Goal: Information Seeking & Learning: Learn about a topic

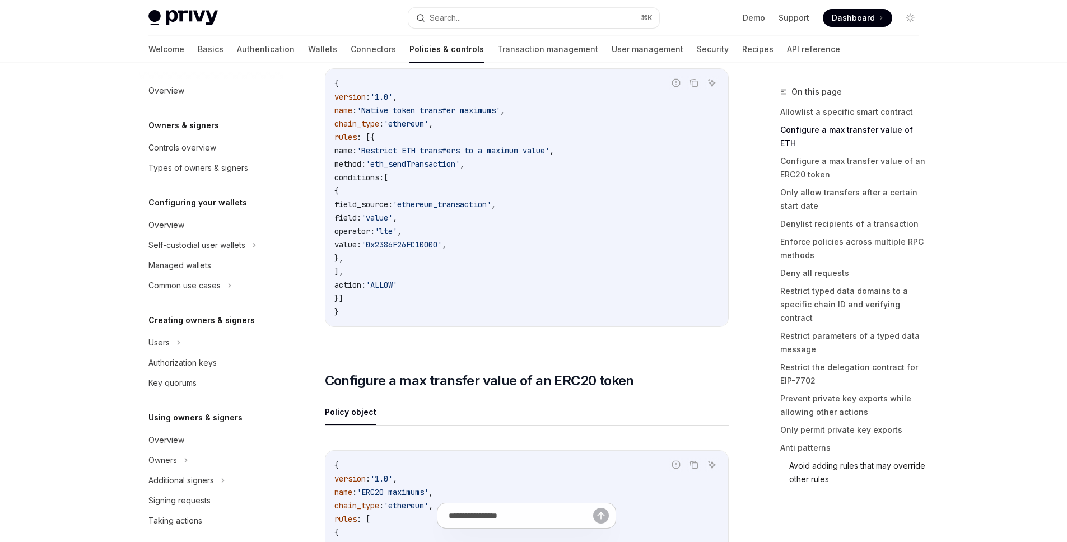
scroll to position [307, 0]
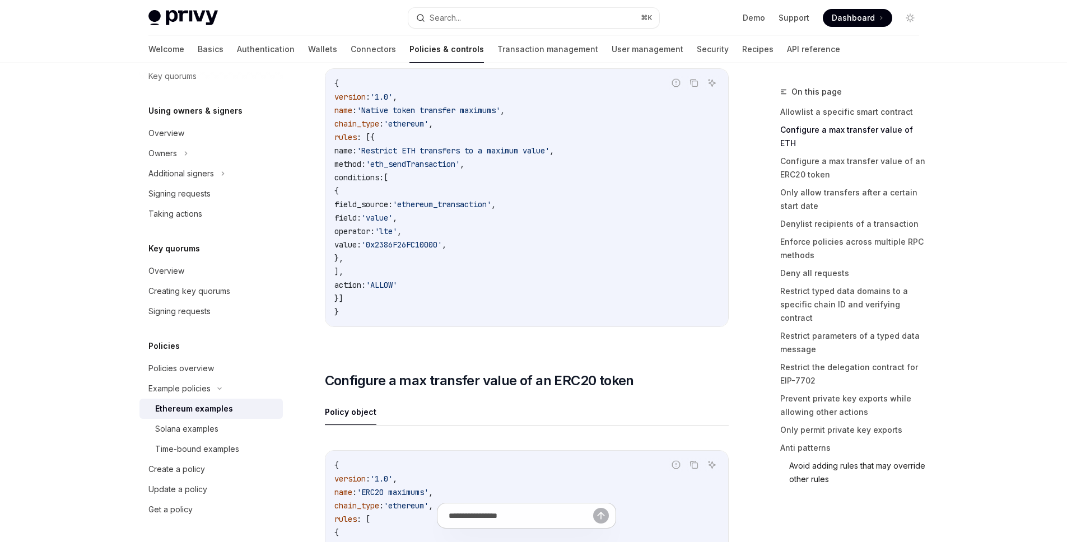
click at [832, 457] on link "Avoid adding rules that may override other rules" at bounding box center [858, 472] width 139 height 31
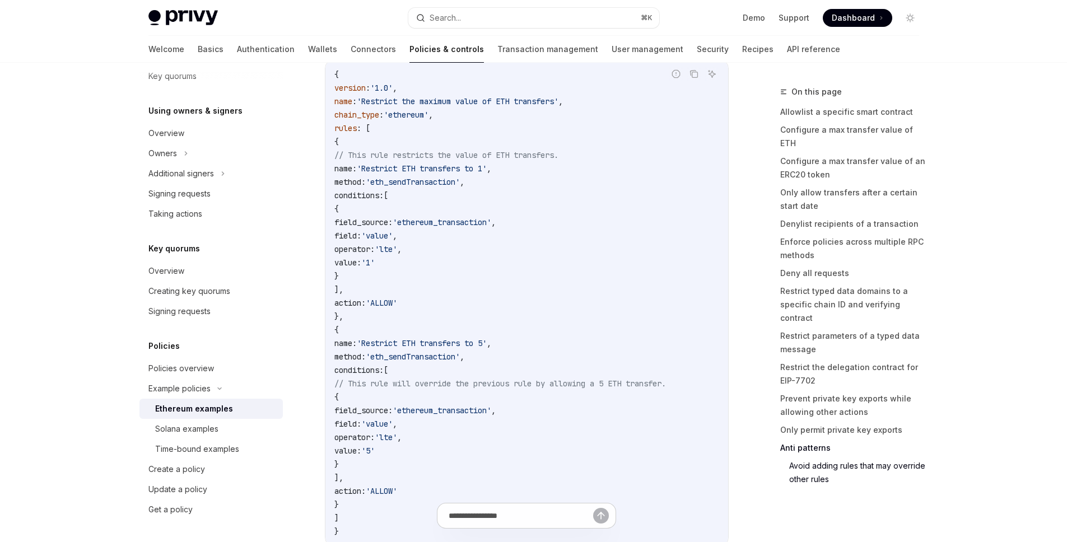
scroll to position [6312, 0]
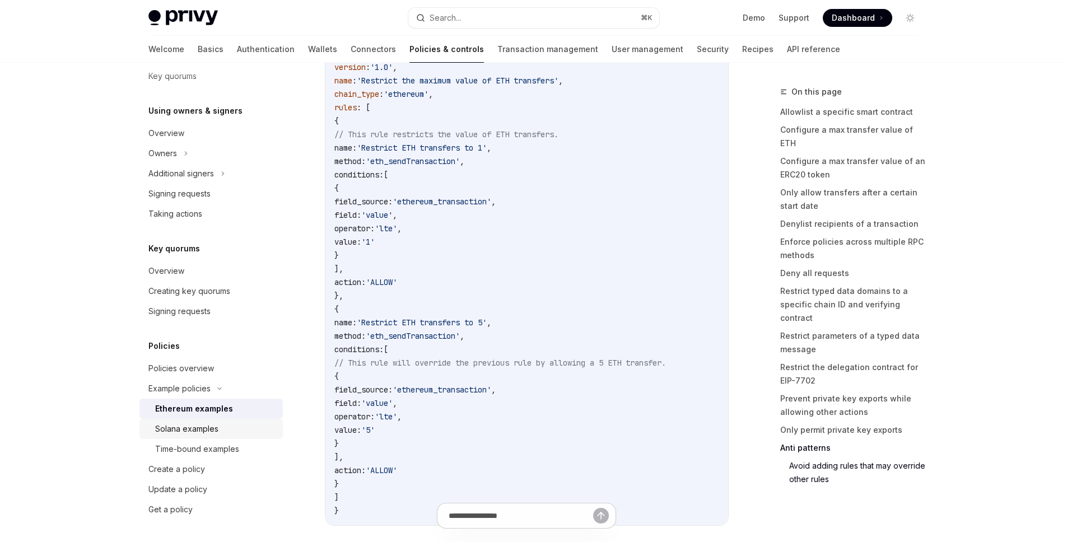
click at [198, 433] on div "Solana examples" at bounding box center [186, 428] width 63 height 13
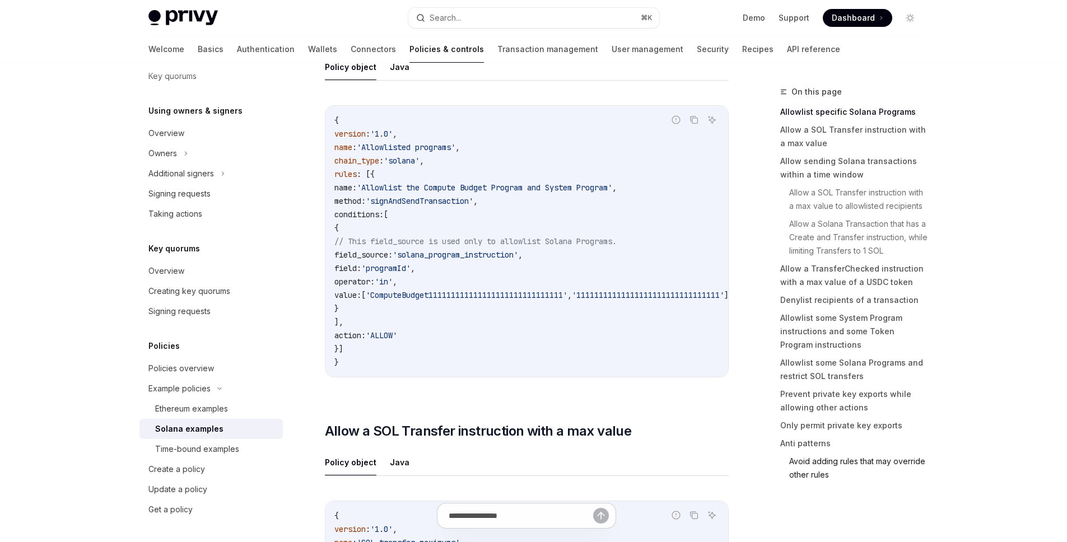
click at [819, 463] on link "Avoid adding rules that may override other rules" at bounding box center [858, 468] width 139 height 31
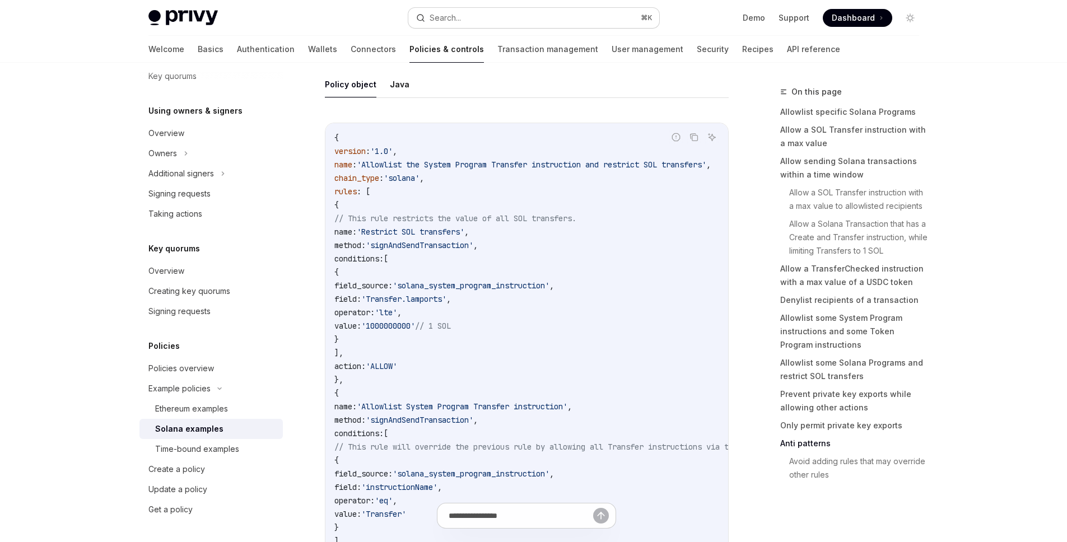
scroll to position [5431, 0]
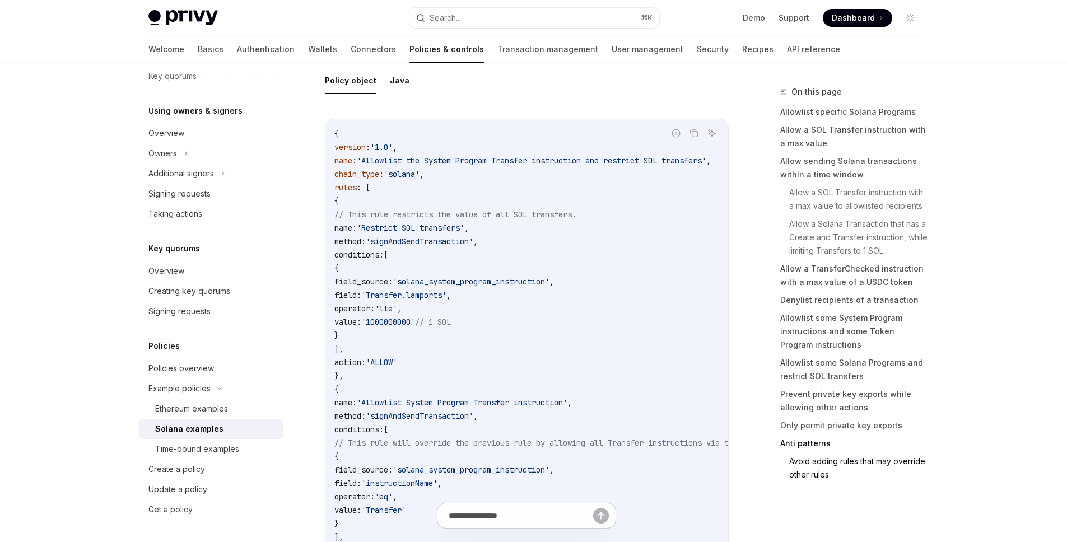
click at [420, 179] on span "'solana'" at bounding box center [402, 174] width 36 height 10
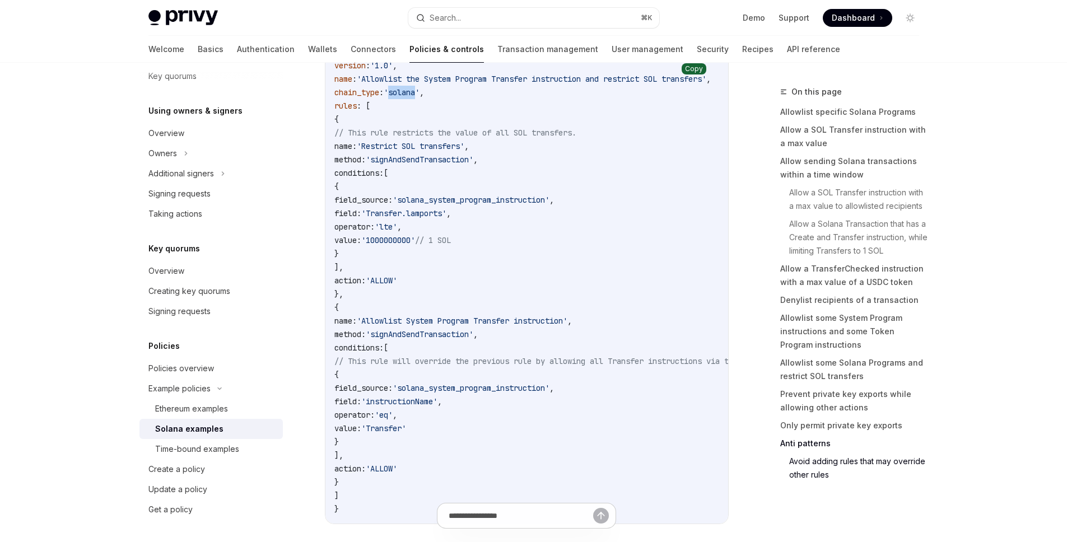
scroll to position [5502, 0]
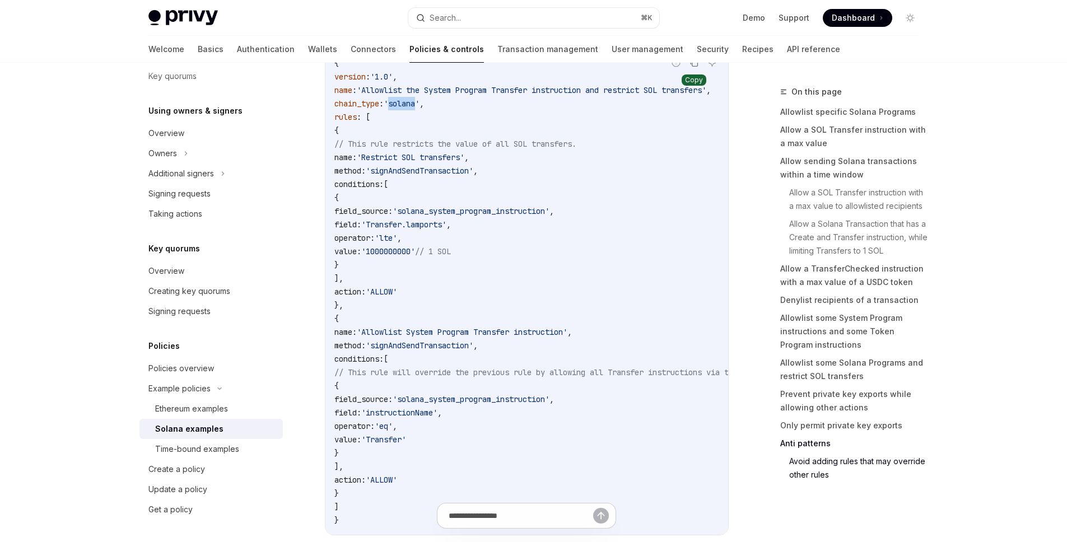
click at [691, 67] on icon "Copy the contents from the code block" at bounding box center [694, 62] width 9 height 9
click at [695, 67] on icon "Copy the contents from the code block" at bounding box center [694, 62] width 9 height 9
click at [393, 216] on span "field_source:" at bounding box center [363, 211] width 58 height 10
drag, startPoint x: 424, startPoint y: 197, endPoint x: 527, endPoint y: 196, distance: 103.1
click at [464, 162] on span "'Restrict SOL transfers'" at bounding box center [411, 157] width 108 height 10
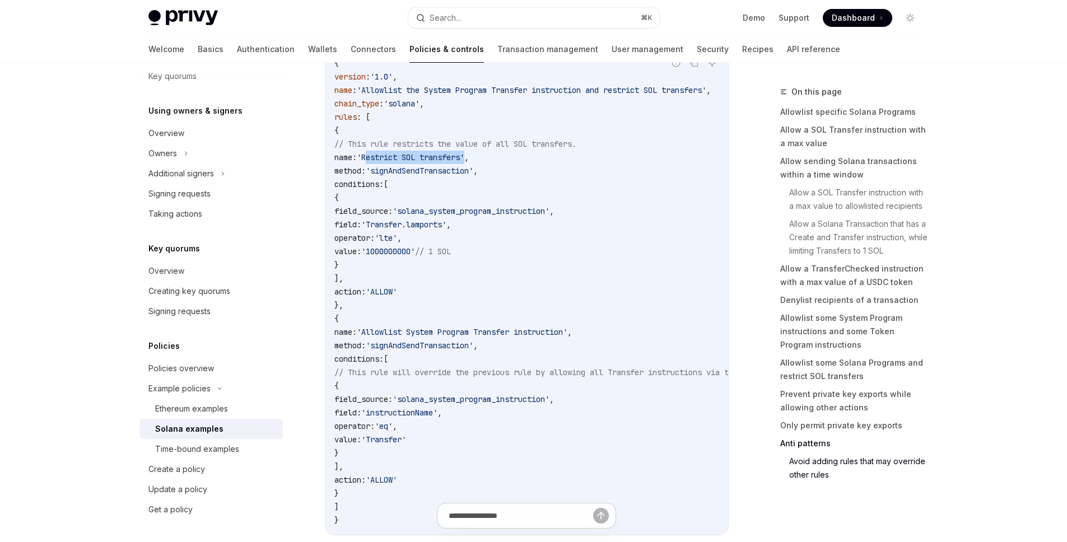
copy span "Restrict SOL transfers"
click at [473, 176] on span "'signAndSendTransaction'" at bounding box center [420, 171] width 108 height 10
copy span "signAndSendTransaction"
click at [544, 216] on span "'solana_system_program_instruction'" at bounding box center [471, 211] width 157 height 10
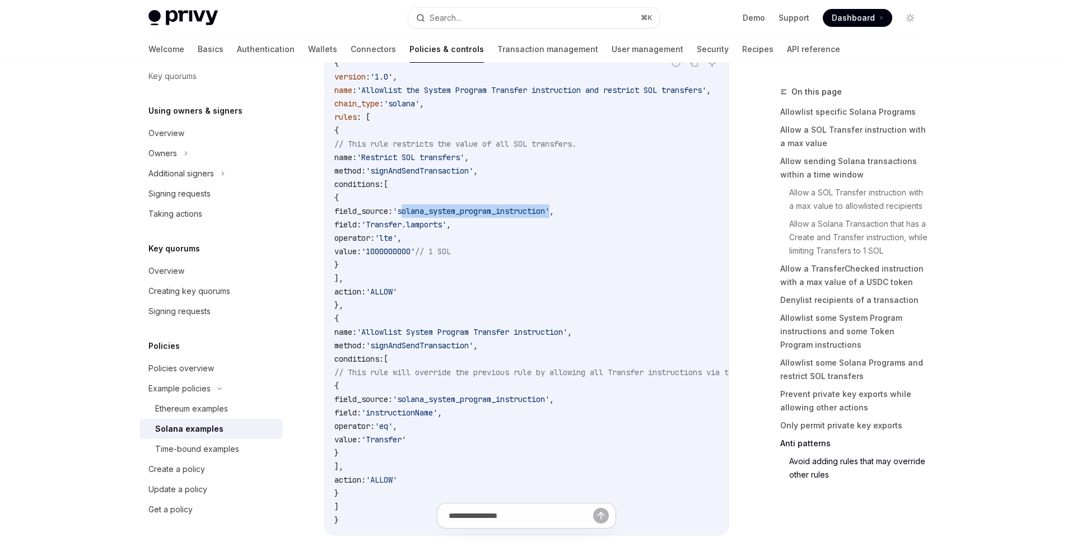
click at [544, 216] on span "'solana_system_program_instruction'" at bounding box center [471, 211] width 157 height 10
copy span "solana_system_program_instruction"
click at [447, 230] on span "'Transfer.lamports'" at bounding box center [403, 225] width 85 height 10
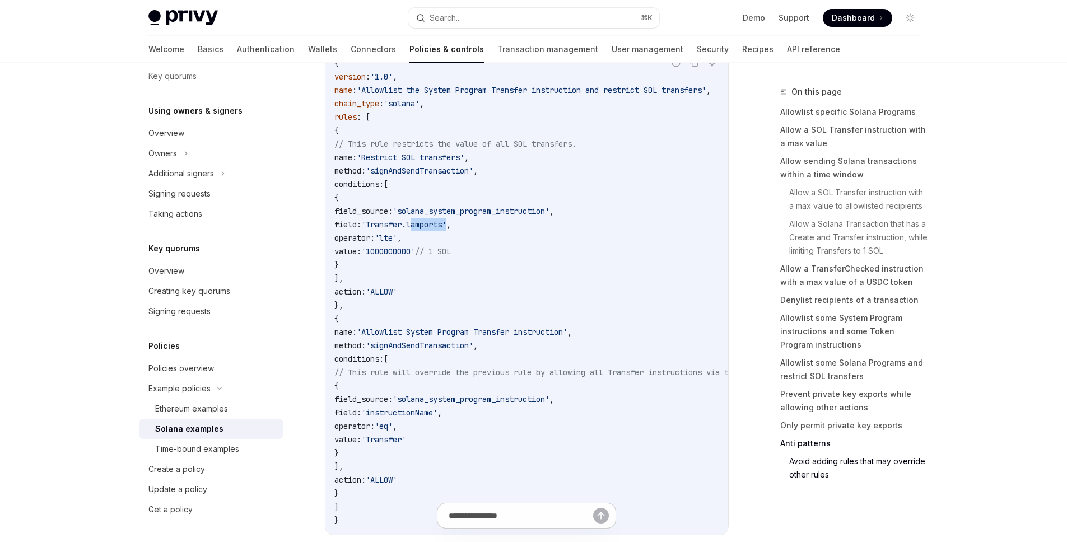
copy span "lamports"
click at [543, 322] on code "{ version : '1.0' , name : 'Allowlist the System Program Transfer instruction a…" at bounding box center [585, 292] width 502 height 471
drag, startPoint x: 467, startPoint y: 264, endPoint x: 544, endPoint y: 266, distance: 76.8
click at [447, 230] on span "'Transfer.lamports'" at bounding box center [403, 225] width 85 height 10
copy span "Transfer.lamports"
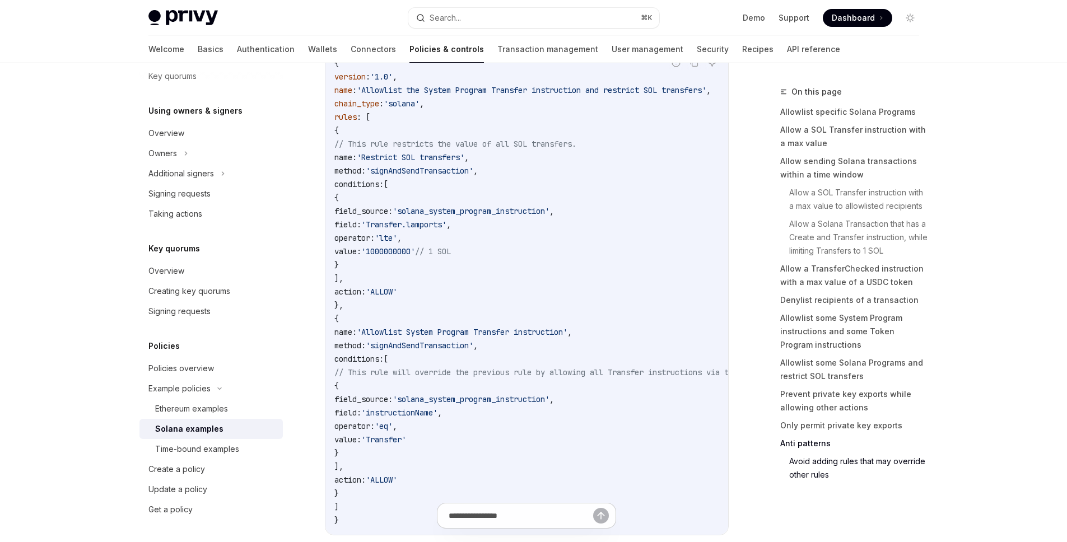
click at [397, 243] on span "'lte'" at bounding box center [386, 238] width 22 height 10
copy span "lte"
click at [415, 257] on span "'1000000000'" at bounding box center [388, 252] width 54 height 10
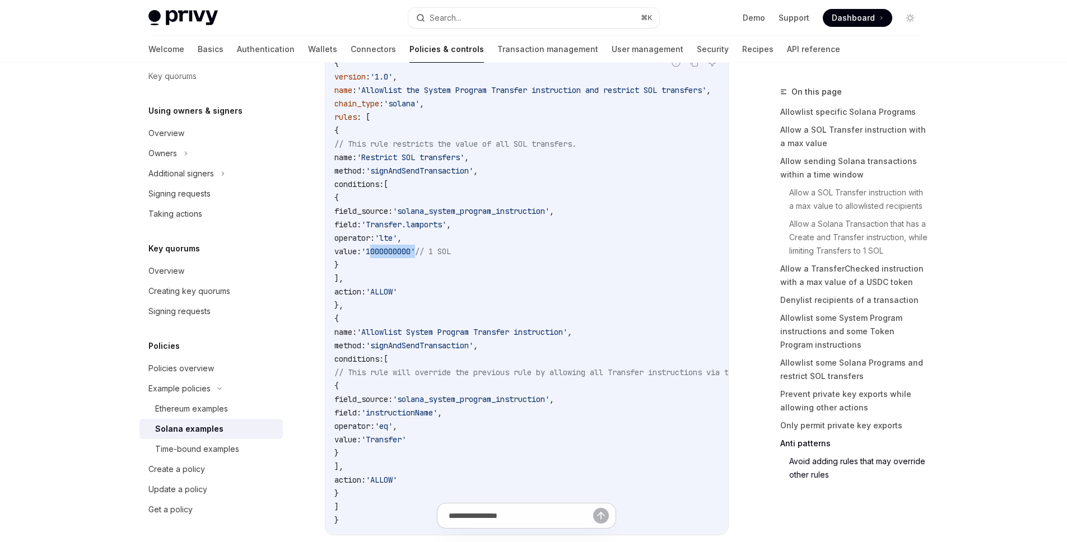
copy span "1000000000"
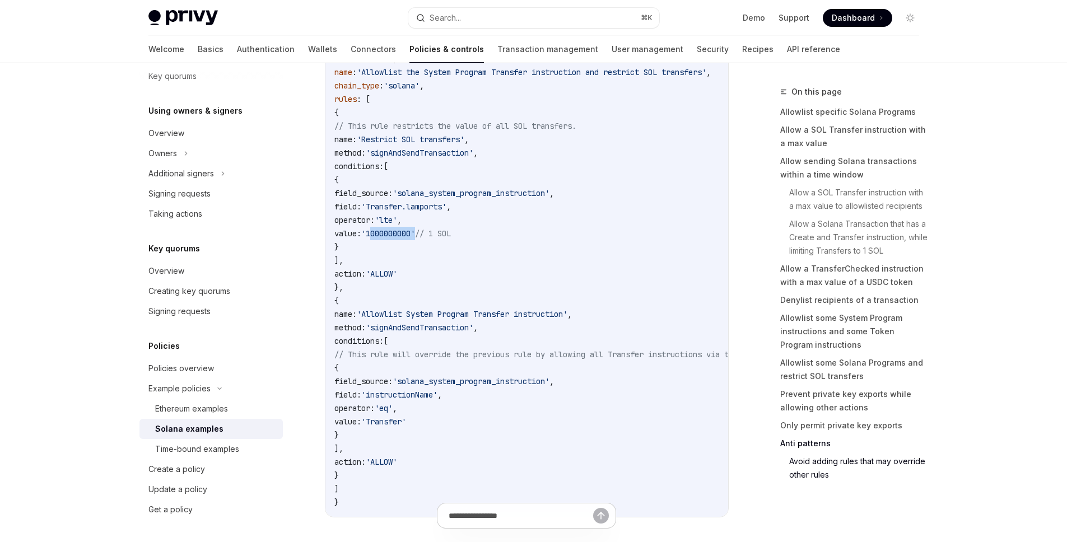
scroll to position [5520, 0]
drag, startPoint x: 422, startPoint y: 351, endPoint x: 635, endPoint y: 357, distance: 212.4
click at [568, 319] on span "'Allowlist System Program Transfer instruction'" at bounding box center [462, 314] width 211 height 10
copy span "Allowlist System Program Transfer instruction"
click at [473, 333] on span "'signAndSendTransaction'" at bounding box center [420, 328] width 108 height 10
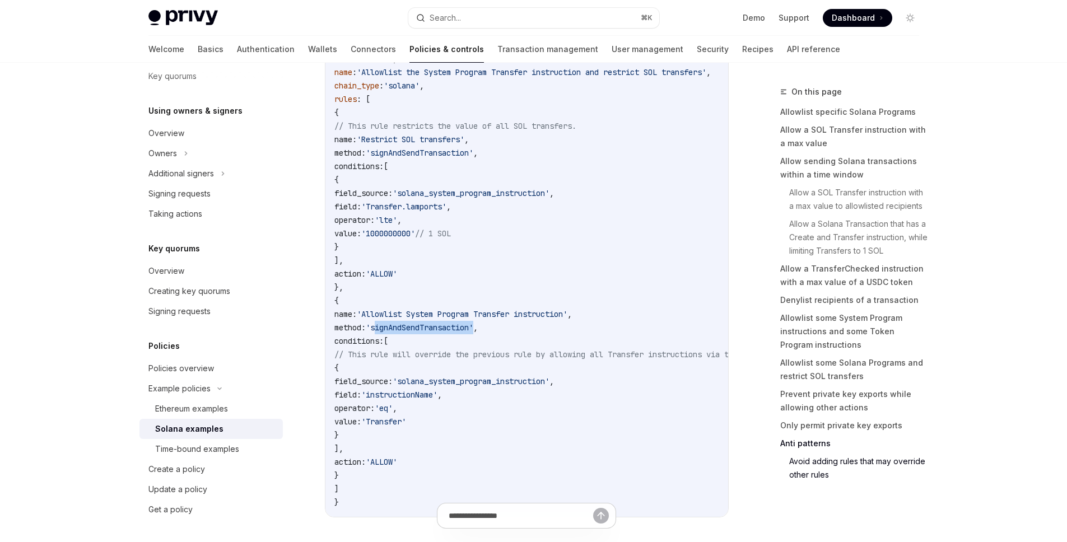
click at [473, 333] on span "'signAndSendTransaction'" at bounding box center [420, 328] width 108 height 10
click at [463, 333] on span "'signAndSendTransaction'" at bounding box center [420, 328] width 108 height 10
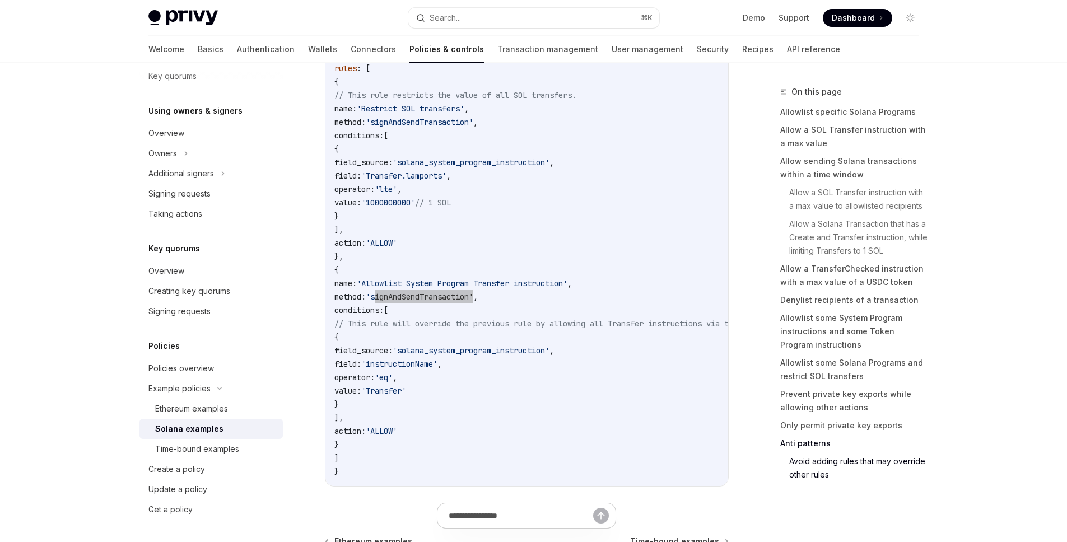
scroll to position [5564, 0]
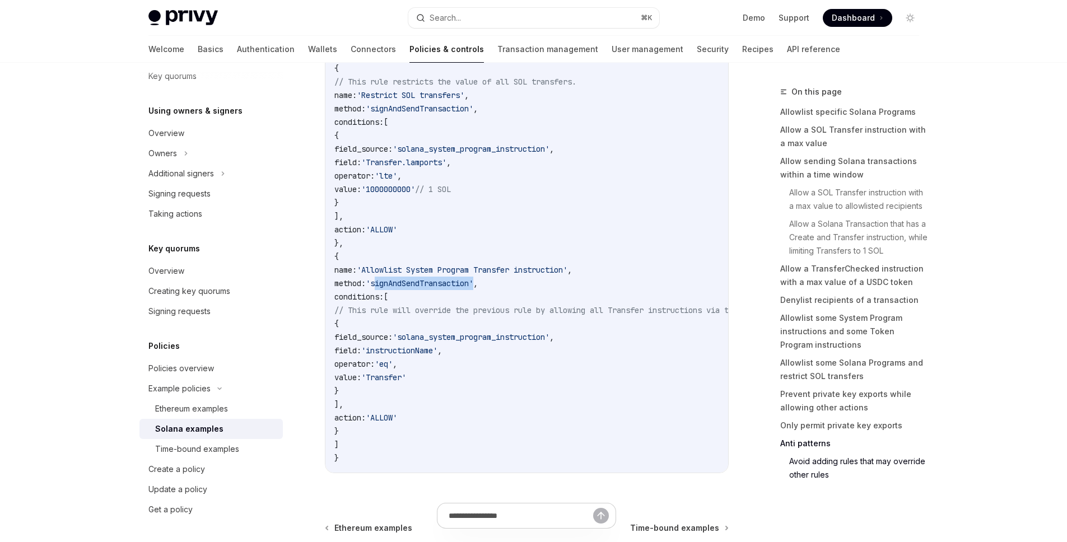
click at [539, 342] on span "'solana_system_program_instruction'" at bounding box center [471, 337] width 157 height 10
copy span "solana_system_program_instruction"
click at [438, 356] on span "'instructionName'" at bounding box center [399, 351] width 76 height 10
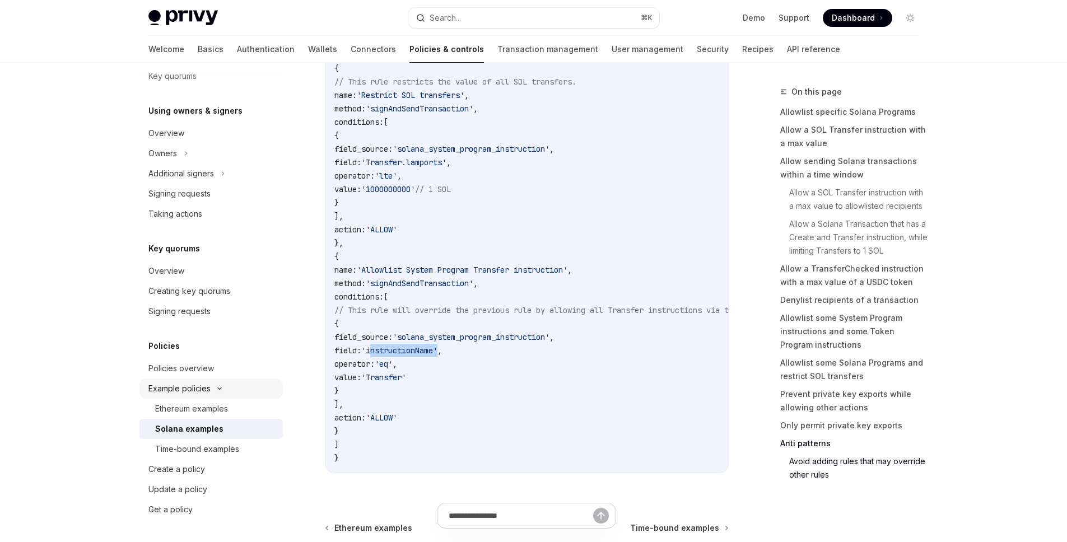
copy span "instructionName"
click at [406, 383] on span "'Transfer'" at bounding box center [383, 378] width 45 height 10
click at [202, 410] on div "Ethereum examples" at bounding box center [191, 408] width 73 height 13
type textarea "*"
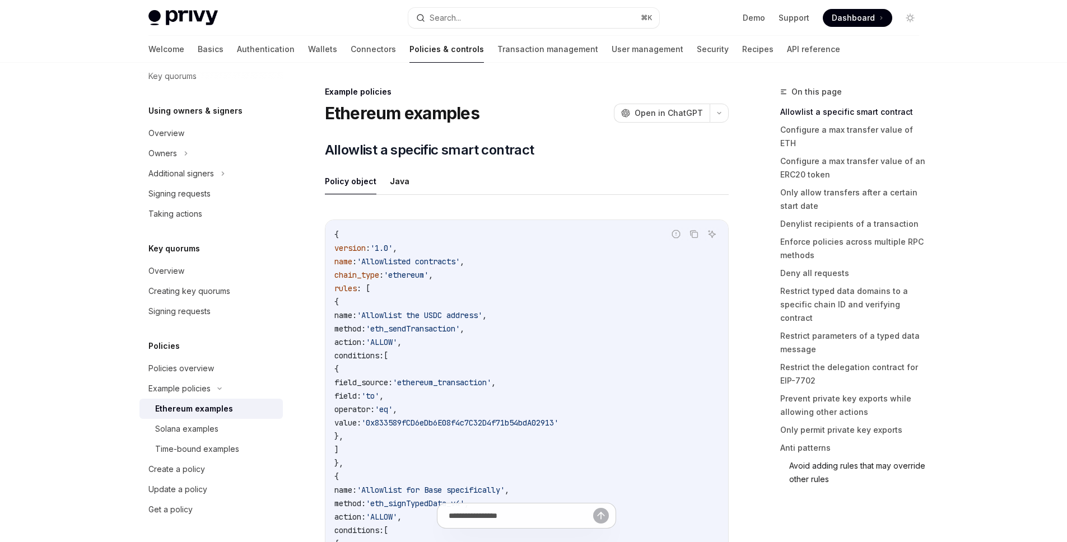
click at [846, 457] on link "Avoid adding rules that may override other rules" at bounding box center [858, 472] width 139 height 31
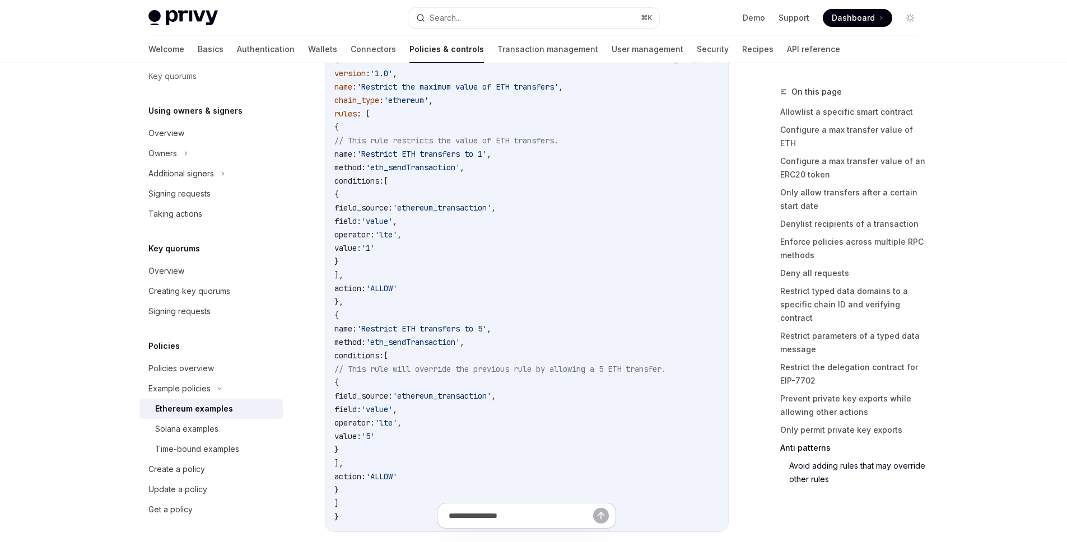
scroll to position [6354, 0]
